Goal: Book appointment/travel/reservation

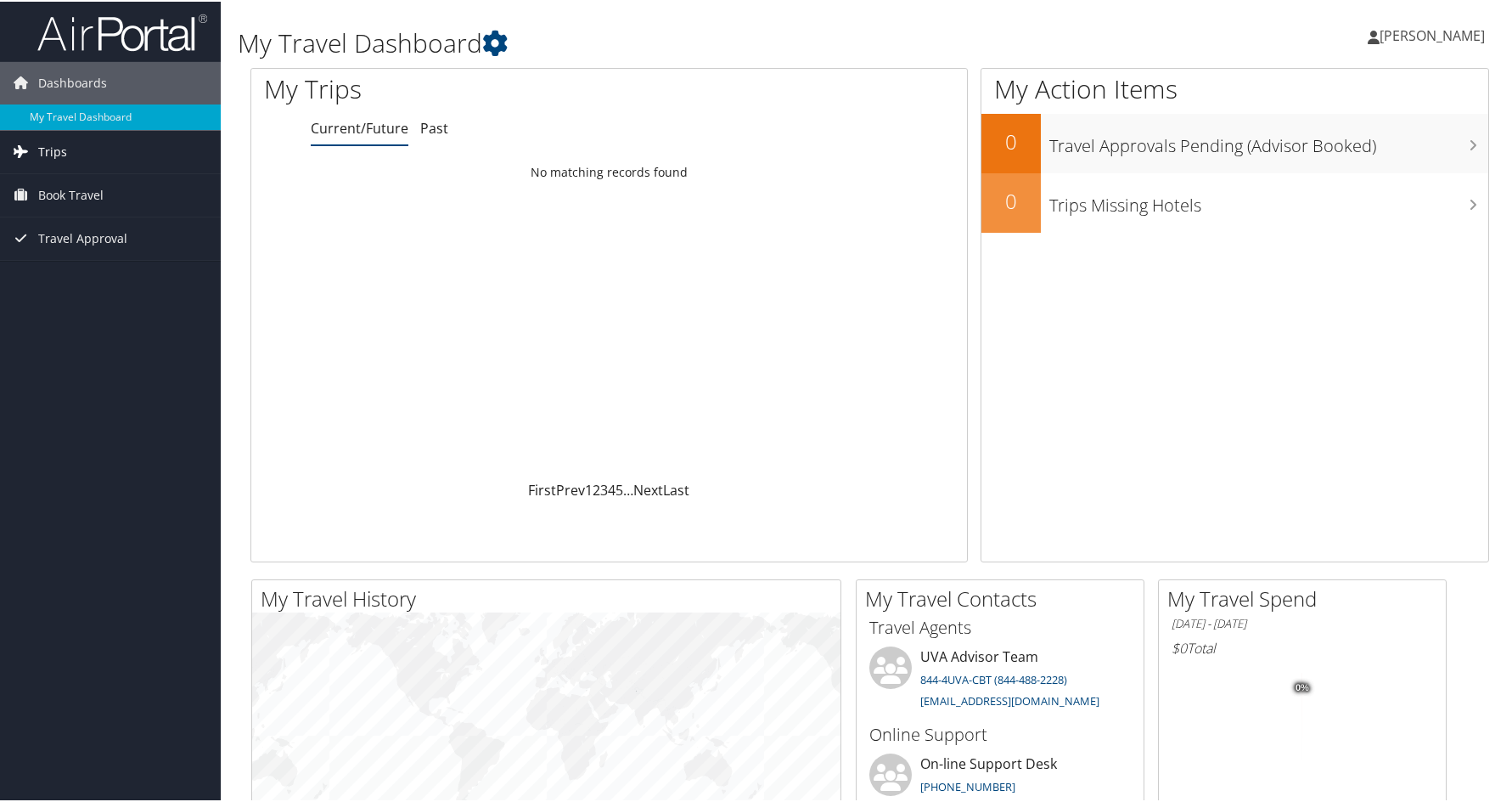
click at [56, 156] on span "Trips" at bounding box center [52, 150] width 29 height 42
click at [73, 272] on span "Book Travel" at bounding box center [71, 270] width 65 height 42
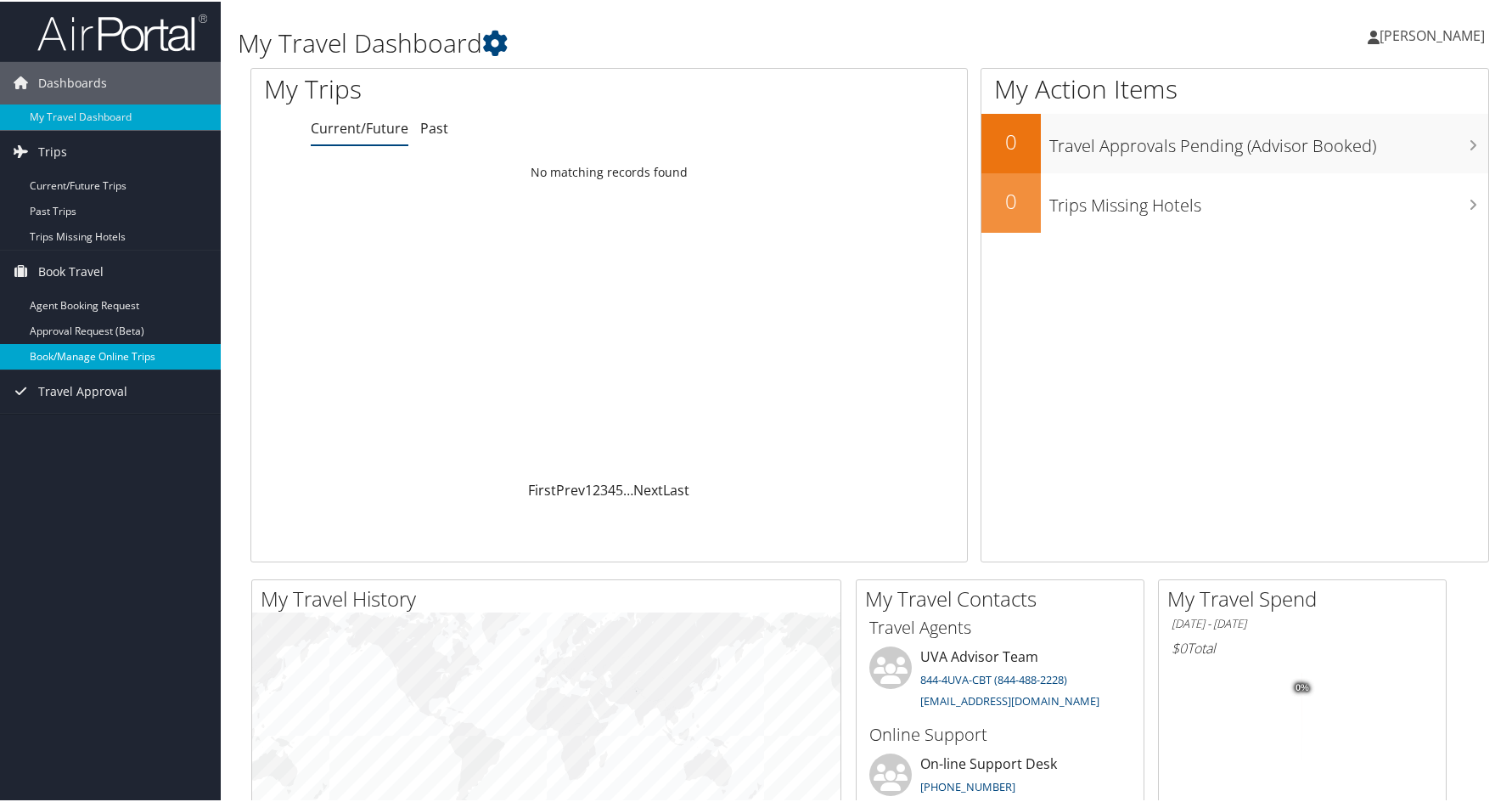
click at [74, 357] on link "Book/Manage Online Trips" at bounding box center [110, 355] width 220 height 26
click at [84, 361] on link "Book/Manage Online Trips" at bounding box center [110, 355] width 220 height 26
